Goal: Task Accomplishment & Management: Use online tool/utility

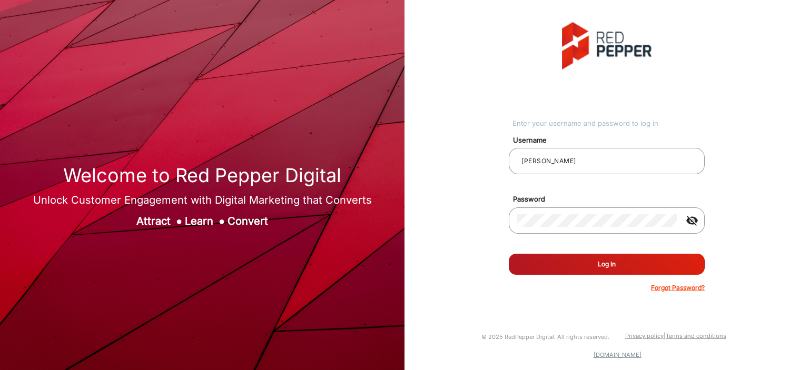
click at [560, 263] on button "Log In" at bounding box center [607, 264] width 196 height 21
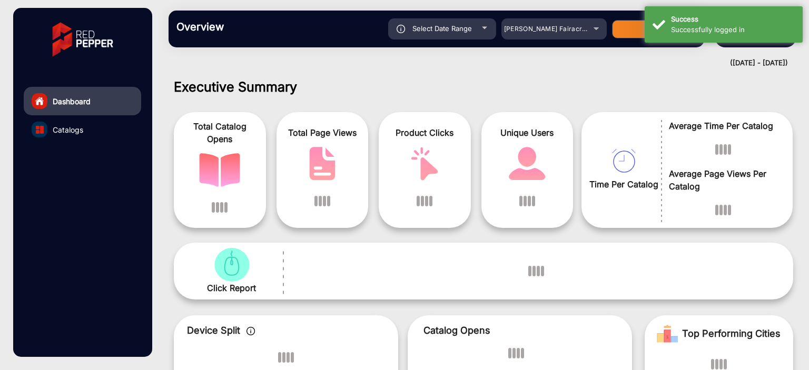
scroll to position [8, 0]
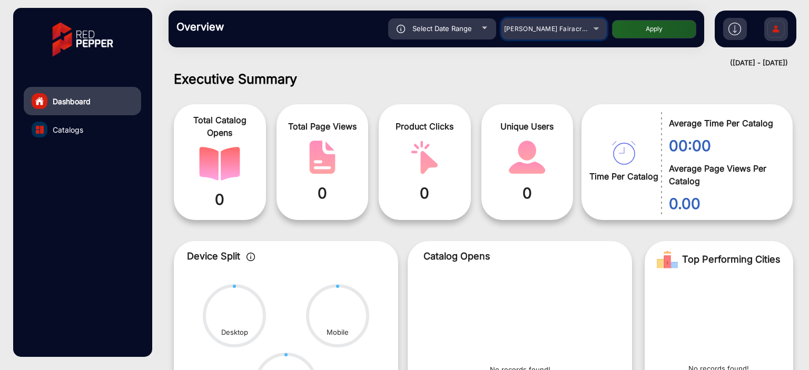
click at [570, 26] on span "[PERSON_NAME] Fairacre Farms" at bounding box center [556, 29] width 104 height 8
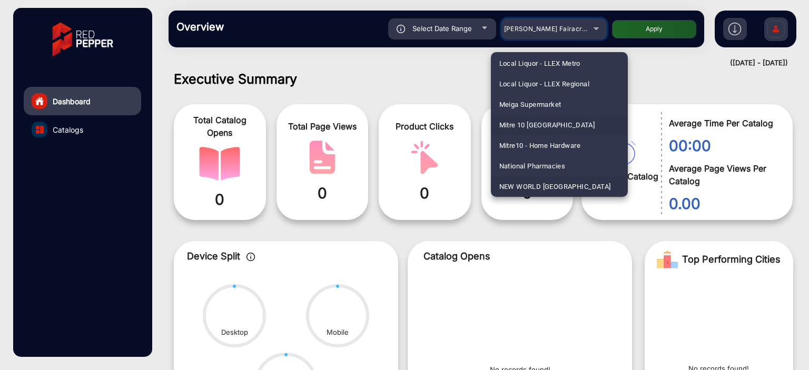
scroll to position [2037, 0]
click at [553, 185] on span "New World North Island" at bounding box center [533, 186] width 68 height 21
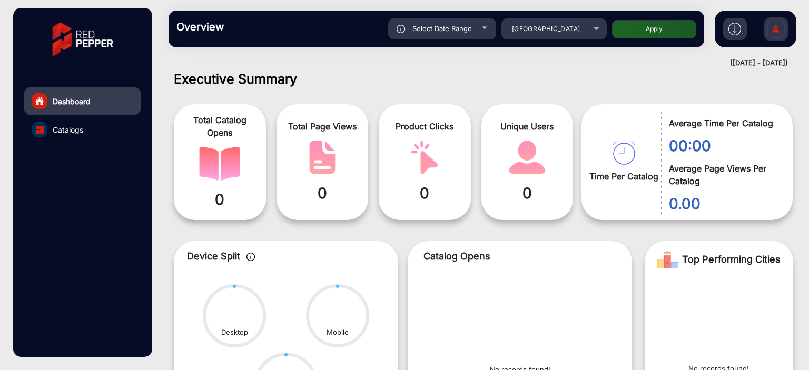
click at [619, 24] on button "Apply" at bounding box center [654, 29] width 84 height 18
type input "8/26/2025"
type input "9/1/2025"
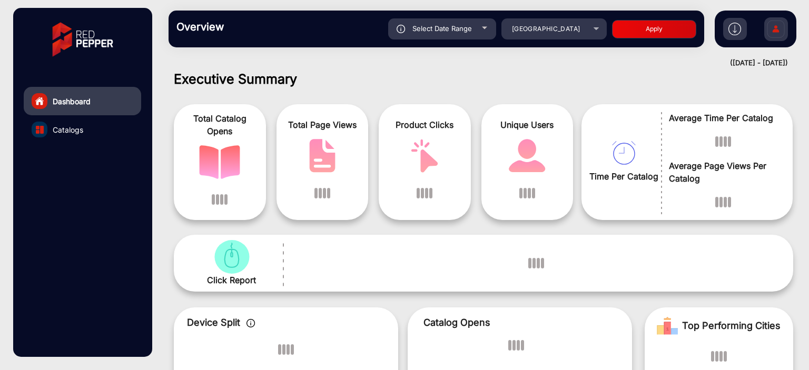
click at [482, 27] on div at bounding box center [484, 28] width 5 height 3
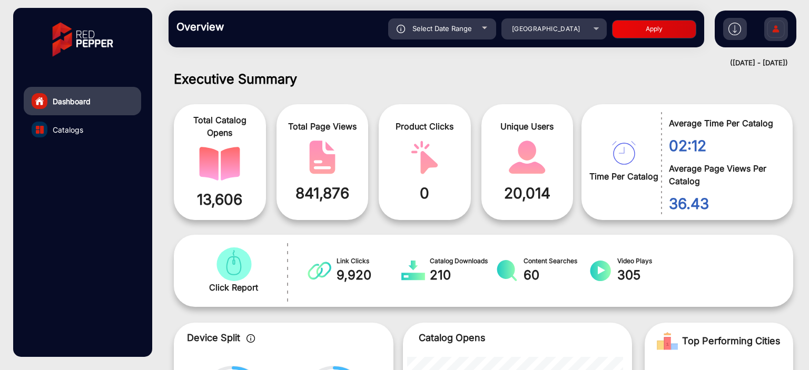
click at [482, 27] on div at bounding box center [484, 28] width 5 height 3
click at [482, 31] on div "Select Date Range" at bounding box center [442, 28] width 108 height 21
type input "8/26/2025"
type input "9/1/2025"
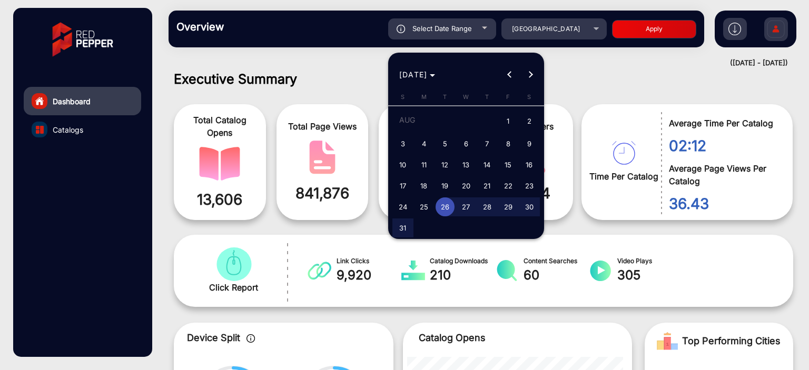
click at [535, 74] on span "Next month" at bounding box center [530, 74] width 21 height 21
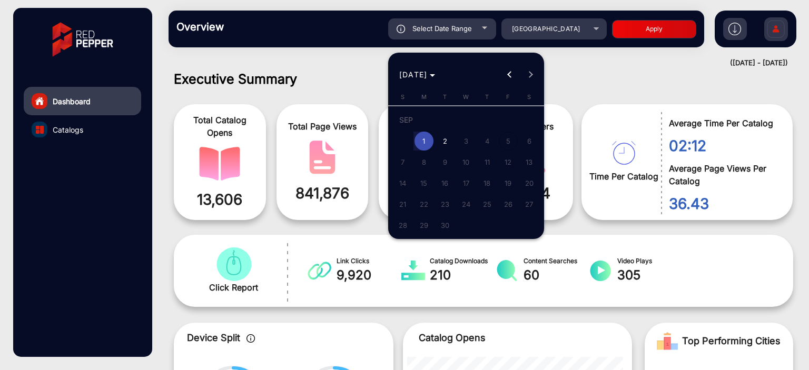
click at [446, 136] on span "2" at bounding box center [445, 141] width 19 height 19
type input "9/2/2025"
click at [446, 136] on span "2" at bounding box center [445, 141] width 19 height 19
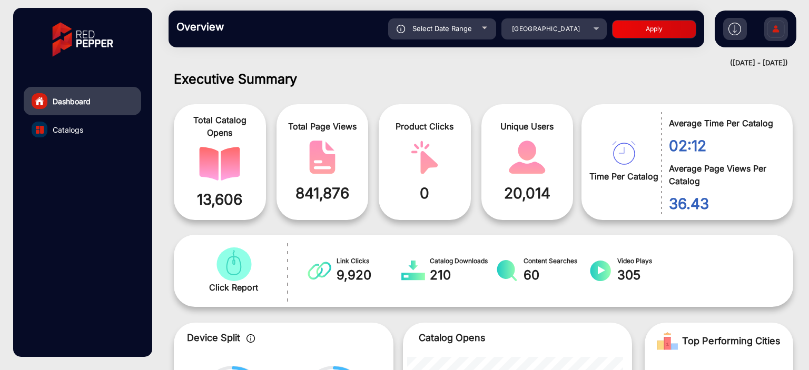
type input "9/2/2025"
click at [626, 34] on button "Apply" at bounding box center [654, 29] width 84 height 18
type input "9/2/2025"
click at [466, 32] on span "Select Date Range" at bounding box center [442, 28] width 60 height 8
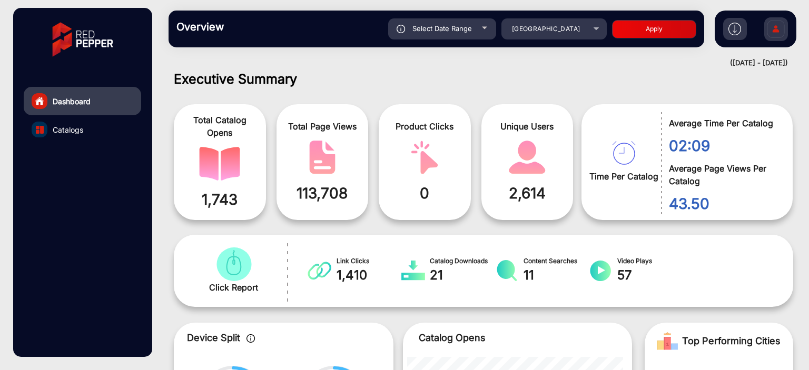
type input "9/2/2025"
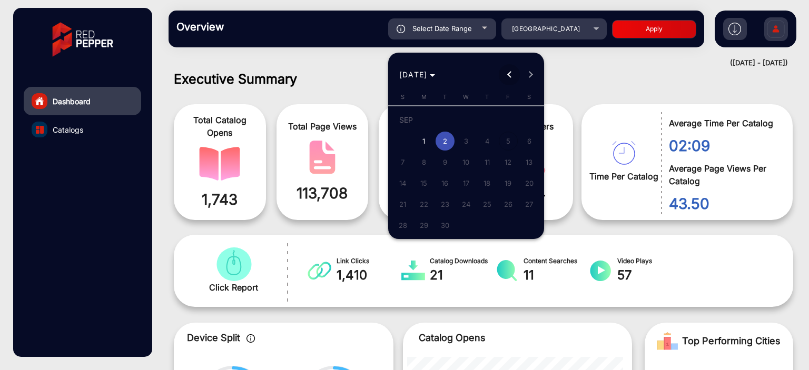
click at [505, 80] on span "Previous month" at bounding box center [509, 74] width 21 height 21
click at [528, 65] on span "Next month" at bounding box center [530, 74] width 21 height 21
click at [528, 66] on div "SEP 2025 SEP 2025" at bounding box center [466, 74] width 151 height 21
click at [485, 29] on div at bounding box center [404, 185] width 809 height 370
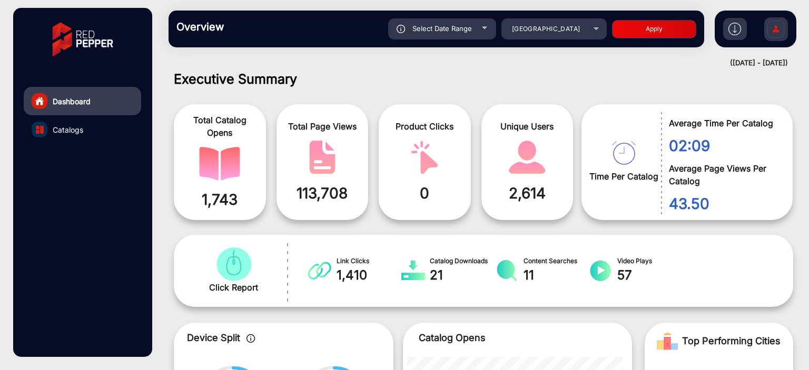
click at [485, 29] on div at bounding box center [484, 28] width 5 height 3
click at [471, 29] on span "Select Date Range" at bounding box center [442, 28] width 60 height 8
type input "9/2/2025"
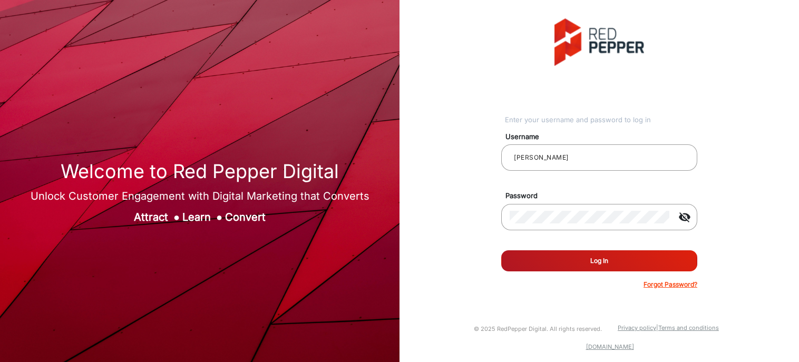
click at [553, 270] on button "Log In" at bounding box center [599, 260] width 196 height 21
click at [553, 268] on button "Log In" at bounding box center [599, 260] width 196 height 21
